Goal: Find specific page/section: Find specific page/section

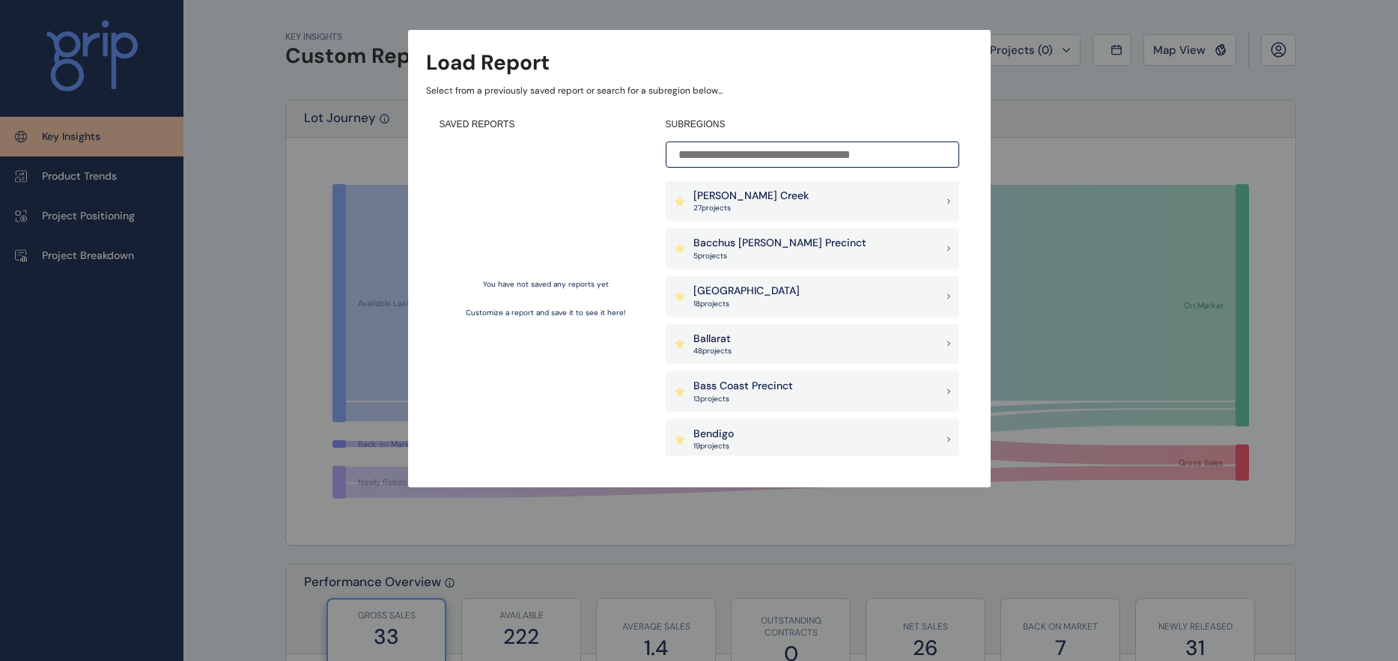
click at [803, 166] on input at bounding box center [813, 155] width 294 height 26
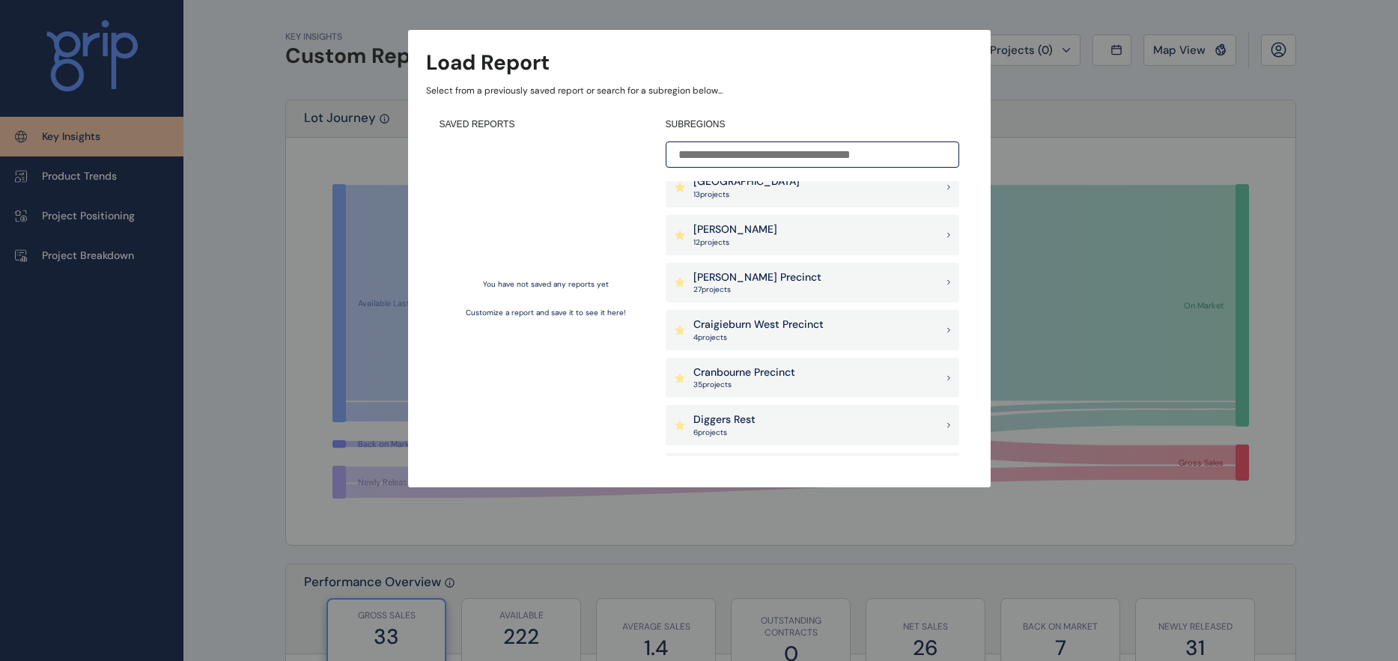
scroll to position [225, 0]
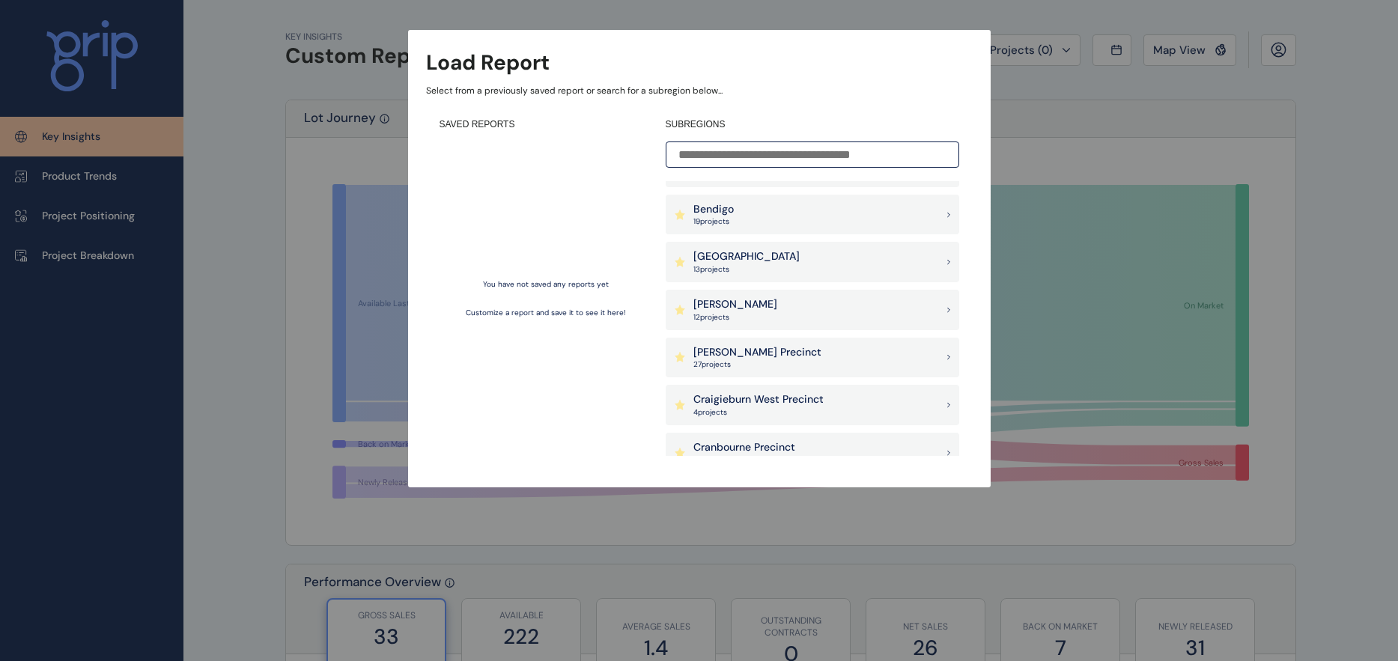
click at [822, 253] on div "Berwick South Precinct 13 project s" at bounding box center [813, 262] width 294 height 40
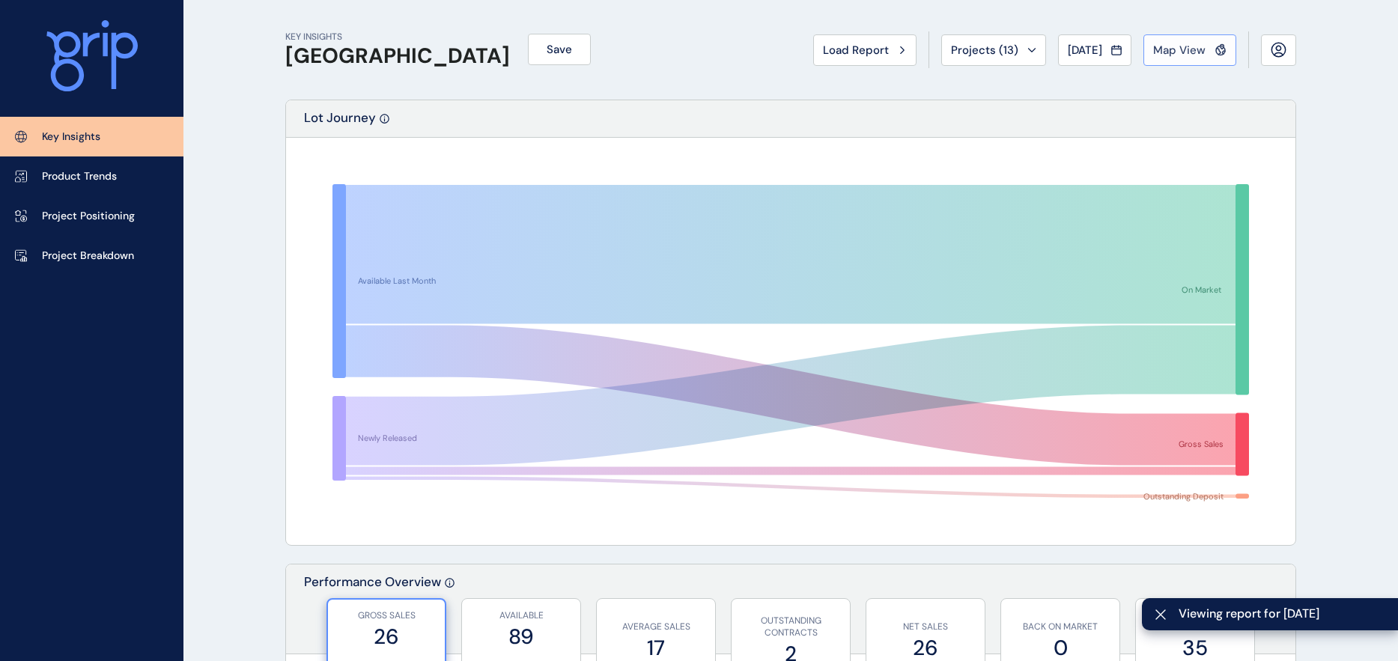
click at [1198, 44] on span "Map View" at bounding box center [1179, 50] width 52 height 15
